Goal: Task Accomplishment & Management: Manage account settings

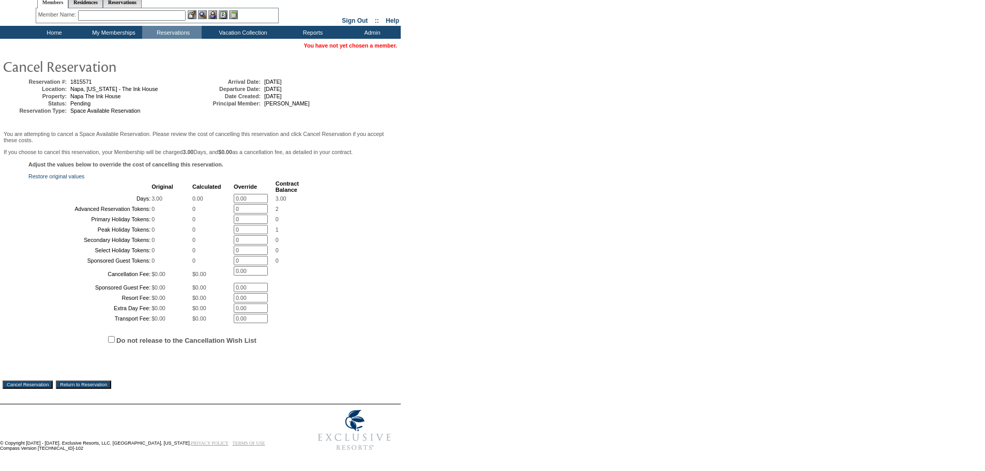
scroll to position [130, 0]
click at [111, 336] on input "Do not release to the Cancellation Wish List" at bounding box center [111, 339] width 7 height 7
checkbox input "true"
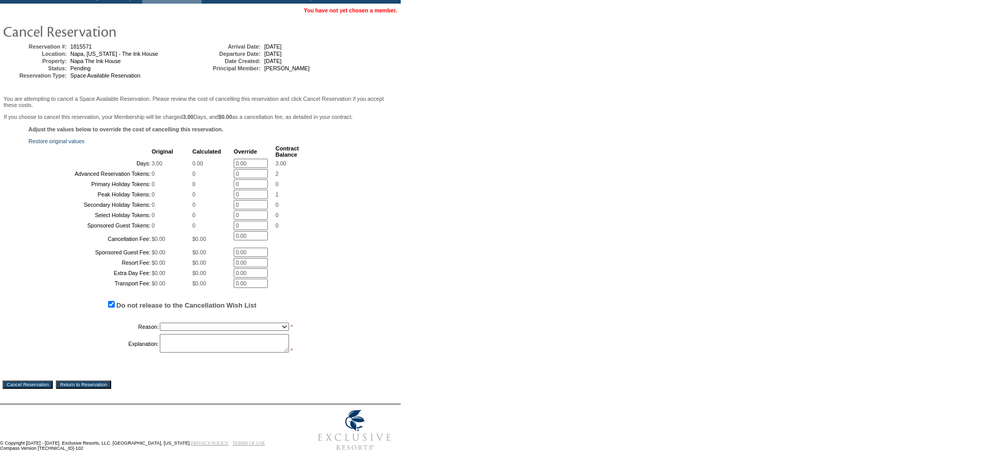
click at [176, 331] on select "Creating Continuous Stay Days Booked After Cancellation Experiential / Hotel / …" at bounding box center [224, 327] width 129 height 8
select select "1026"
click at [160, 331] on select "Creating Continuous Stay Days Booked After Cancellation Experiential / Hotel / …" at bounding box center [224, 327] width 129 height 8
click at [200, 352] on textarea at bounding box center [224, 343] width 129 height 19
click at [200, 352] on textarea "holding to decide if he will keep this or one of his other holds-LC" at bounding box center [224, 343] width 129 height 19
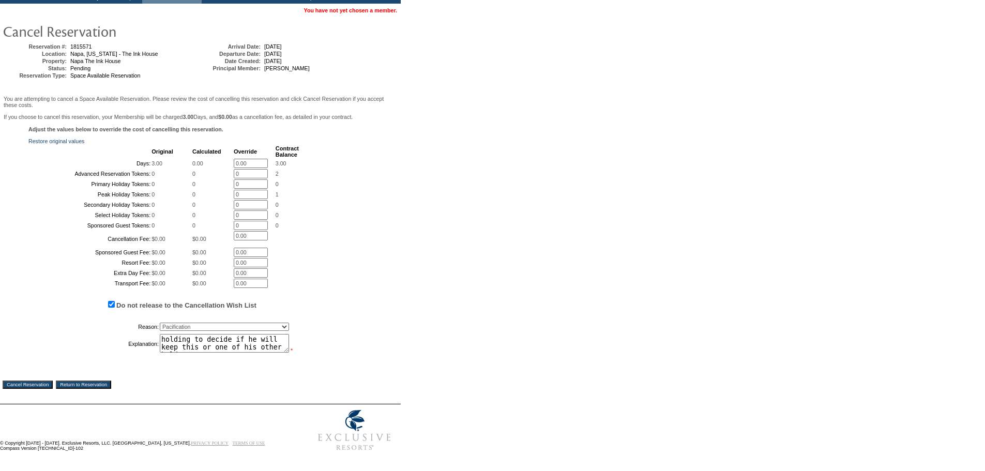
click at [200, 352] on textarea "holding to decide if he will keep this or one of his other holds-LC" at bounding box center [224, 343] width 129 height 19
type textarea "holding to decide if he will keep this or one of his other holds-LC"
click at [42, 380] on input "Cancel Reservation" at bounding box center [28, 384] width 50 height 8
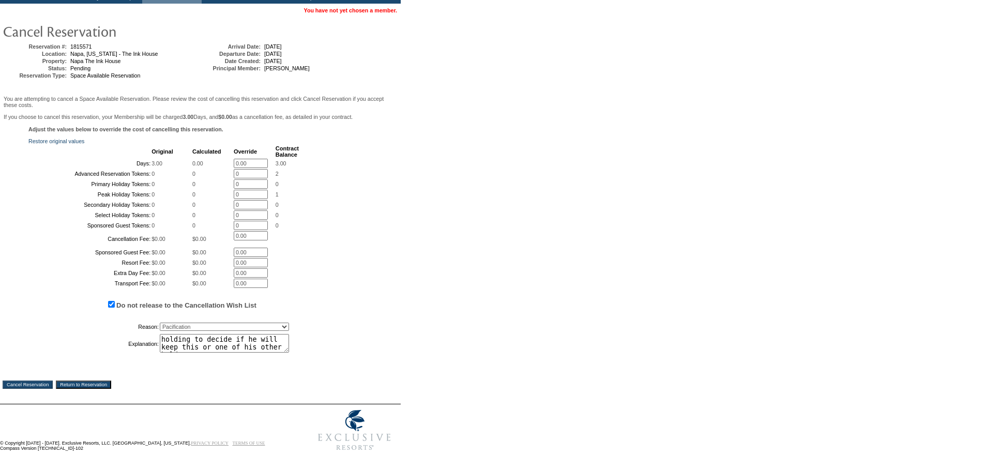
scroll to position [0, 0]
